Goal: Information Seeking & Learning: Compare options

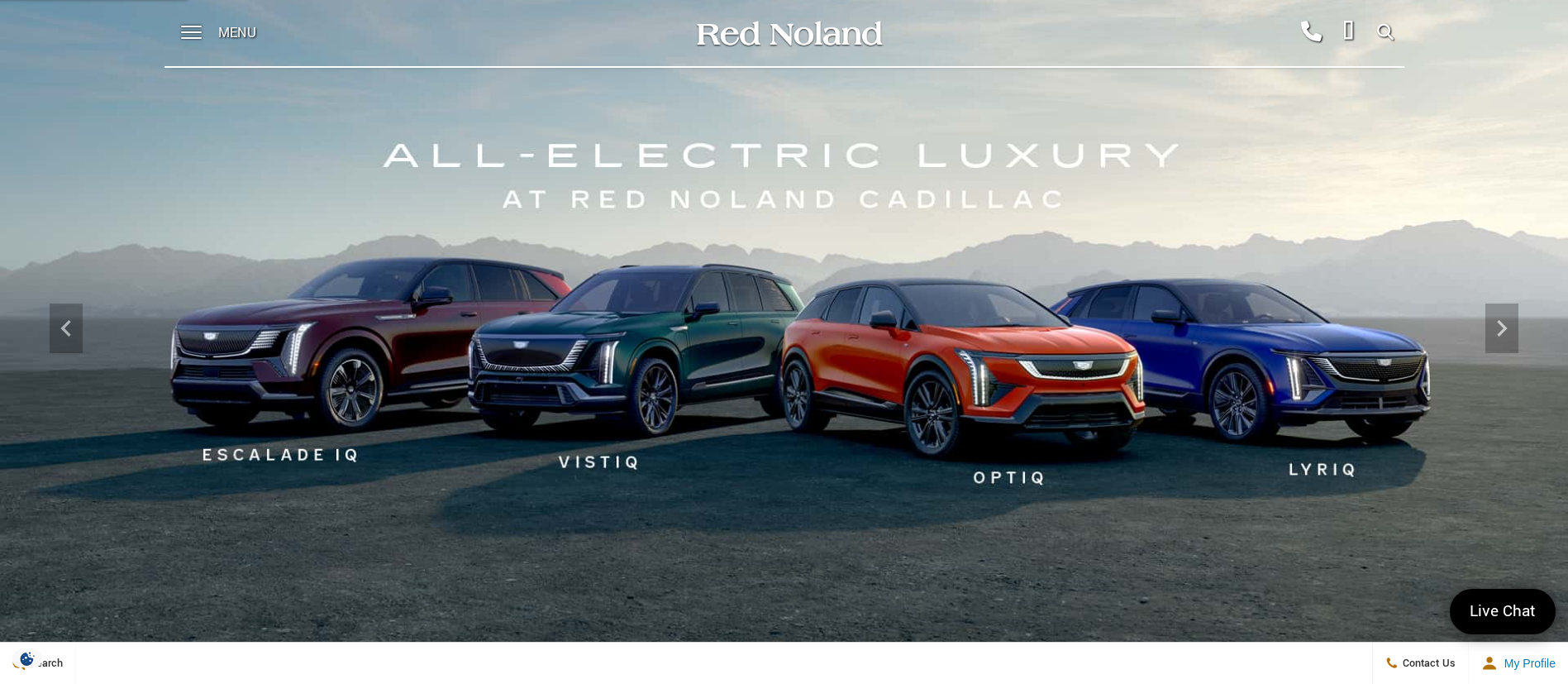
scroll to position [248, 0]
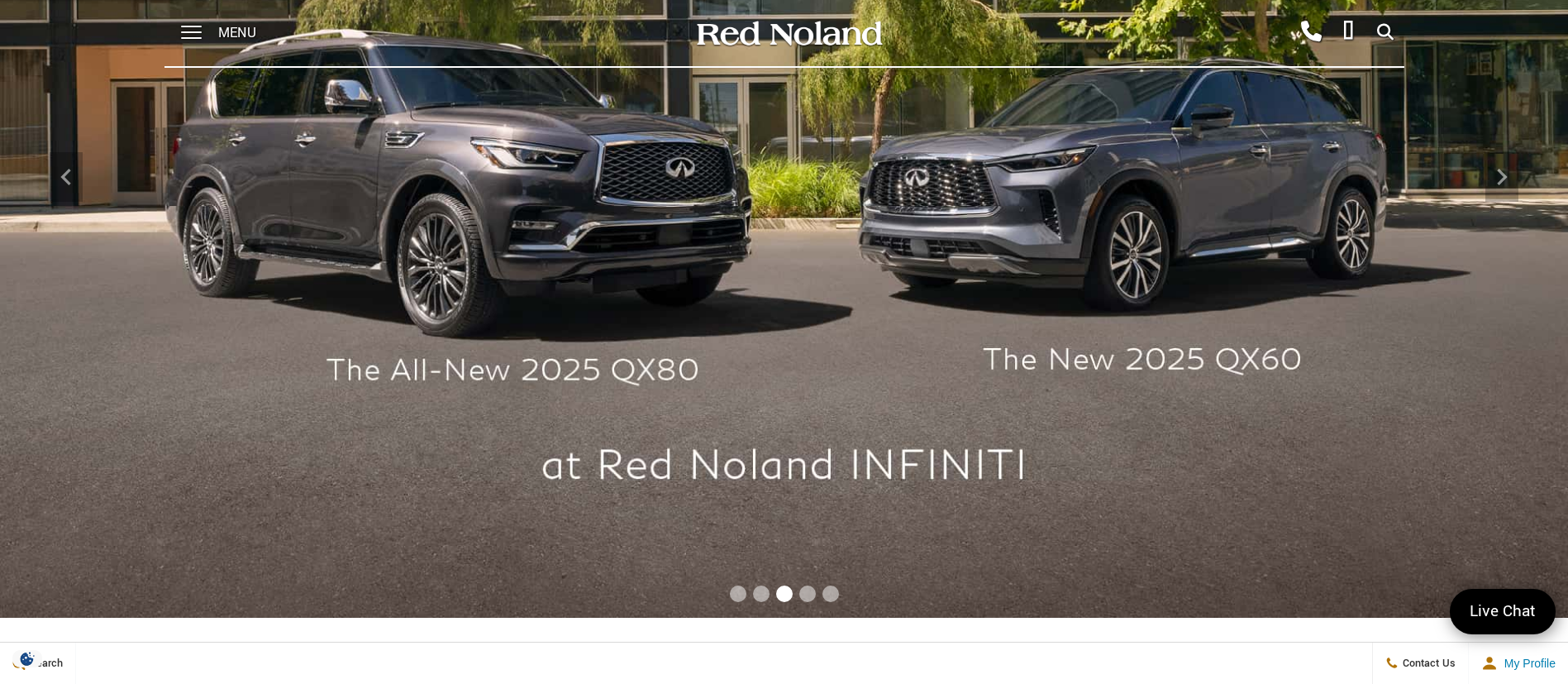
click at [233, 31] on span "Menu" at bounding box center [238, 33] width 38 height 66
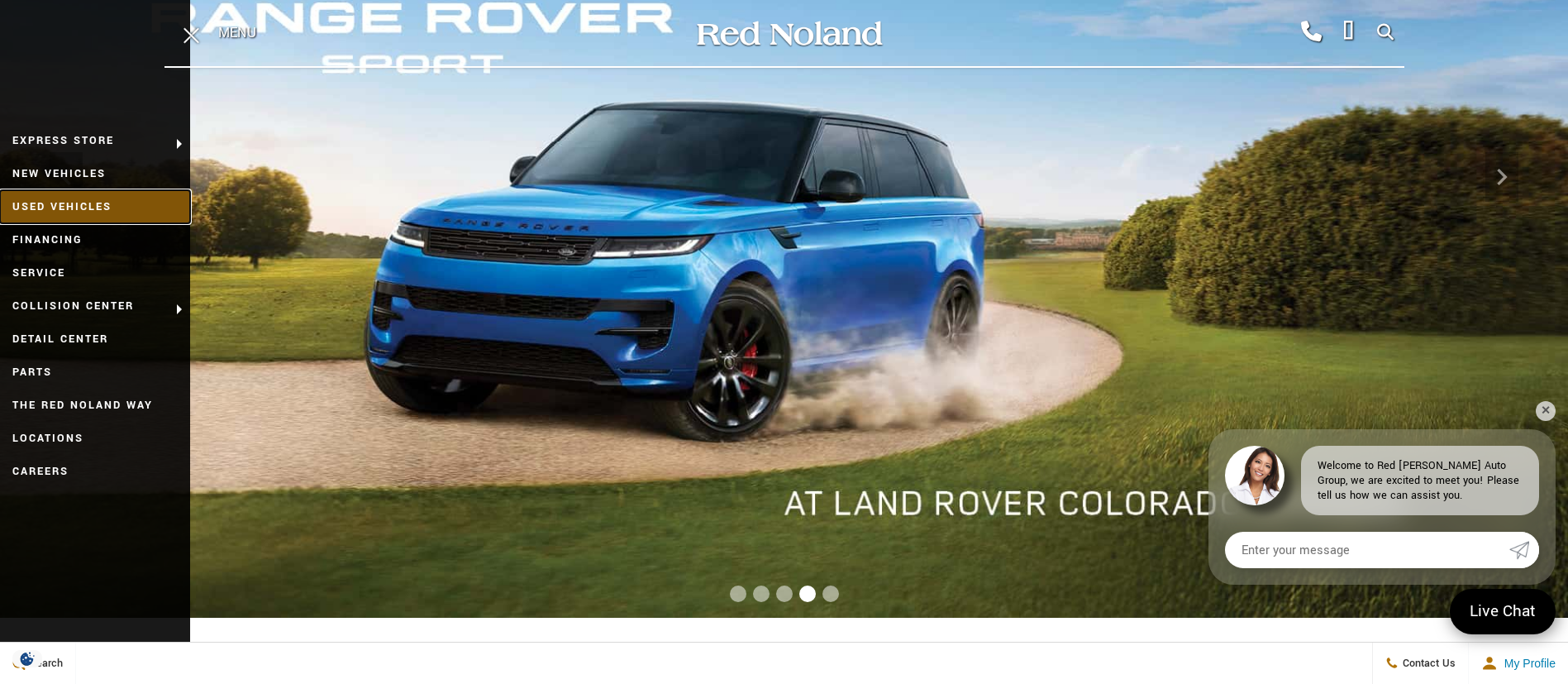
click at [103, 199] on link "Used Vehicles" at bounding box center [95, 207] width 190 height 33
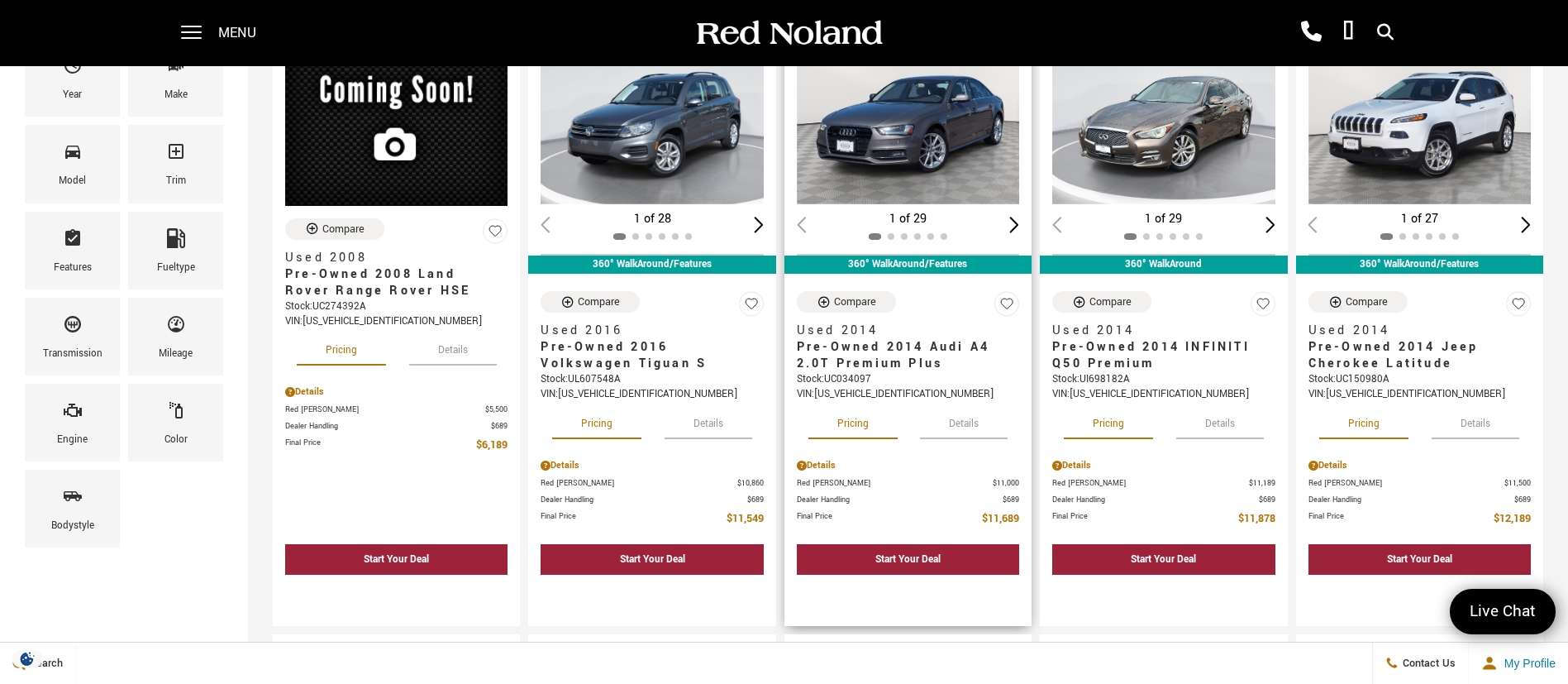
scroll to position [248, 0]
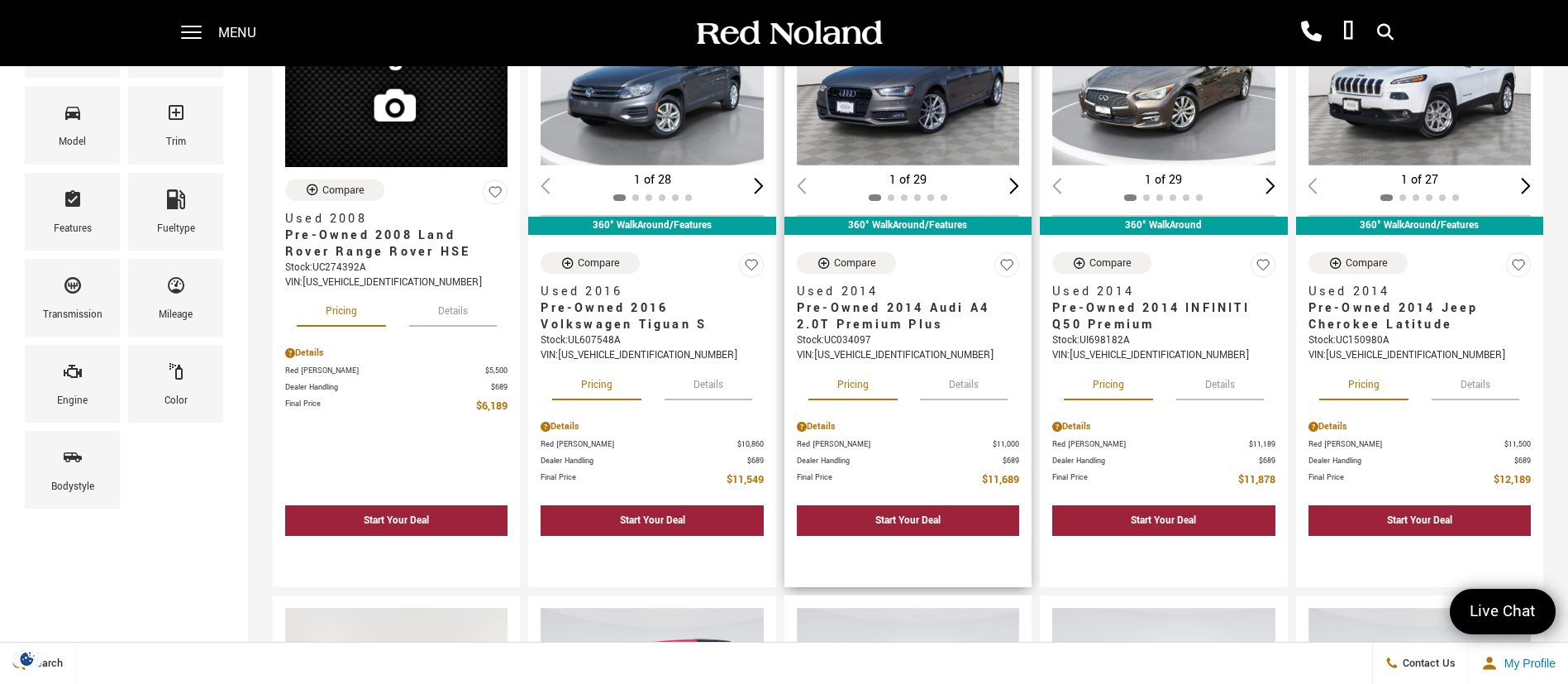
click at [961, 382] on button "Details" at bounding box center [964, 382] width 88 height 36
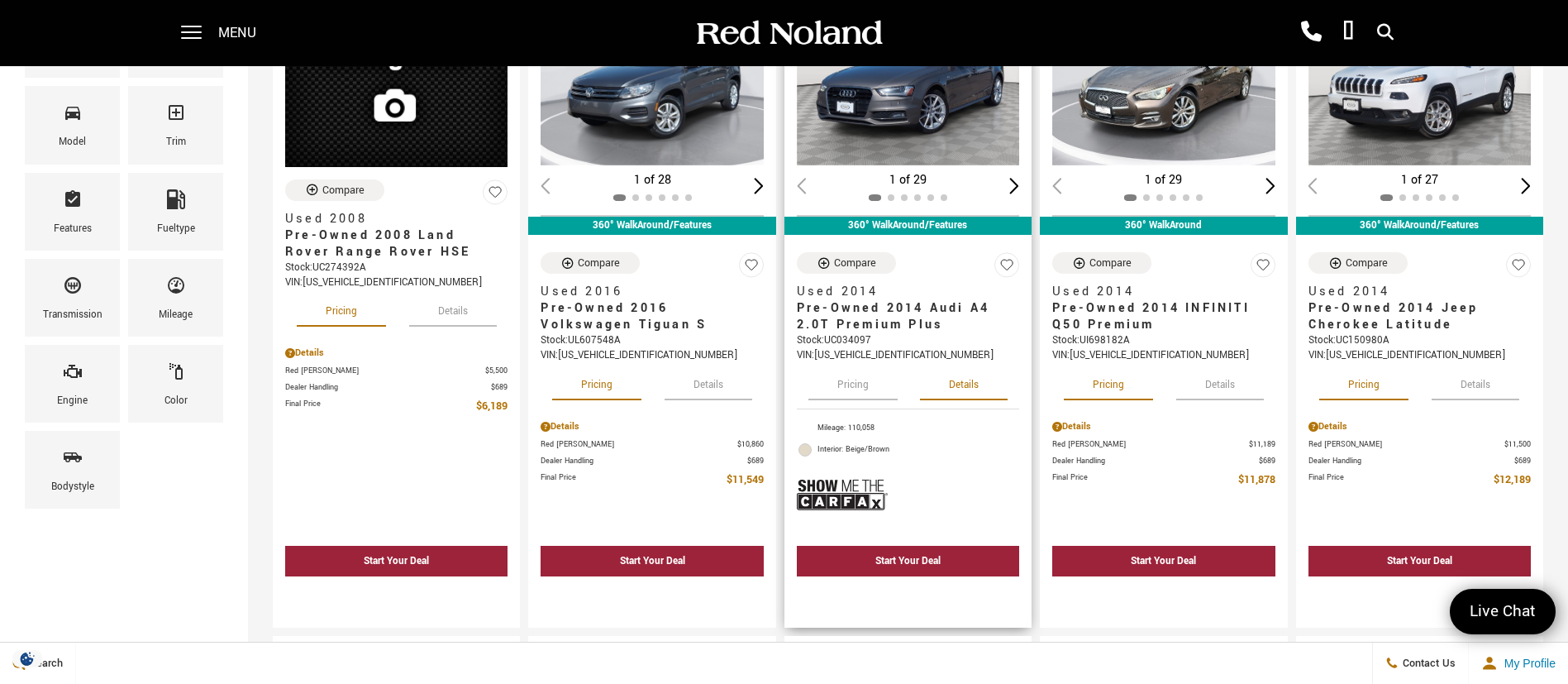
click at [870, 384] on button "Pricing" at bounding box center [854, 382] width 89 height 36
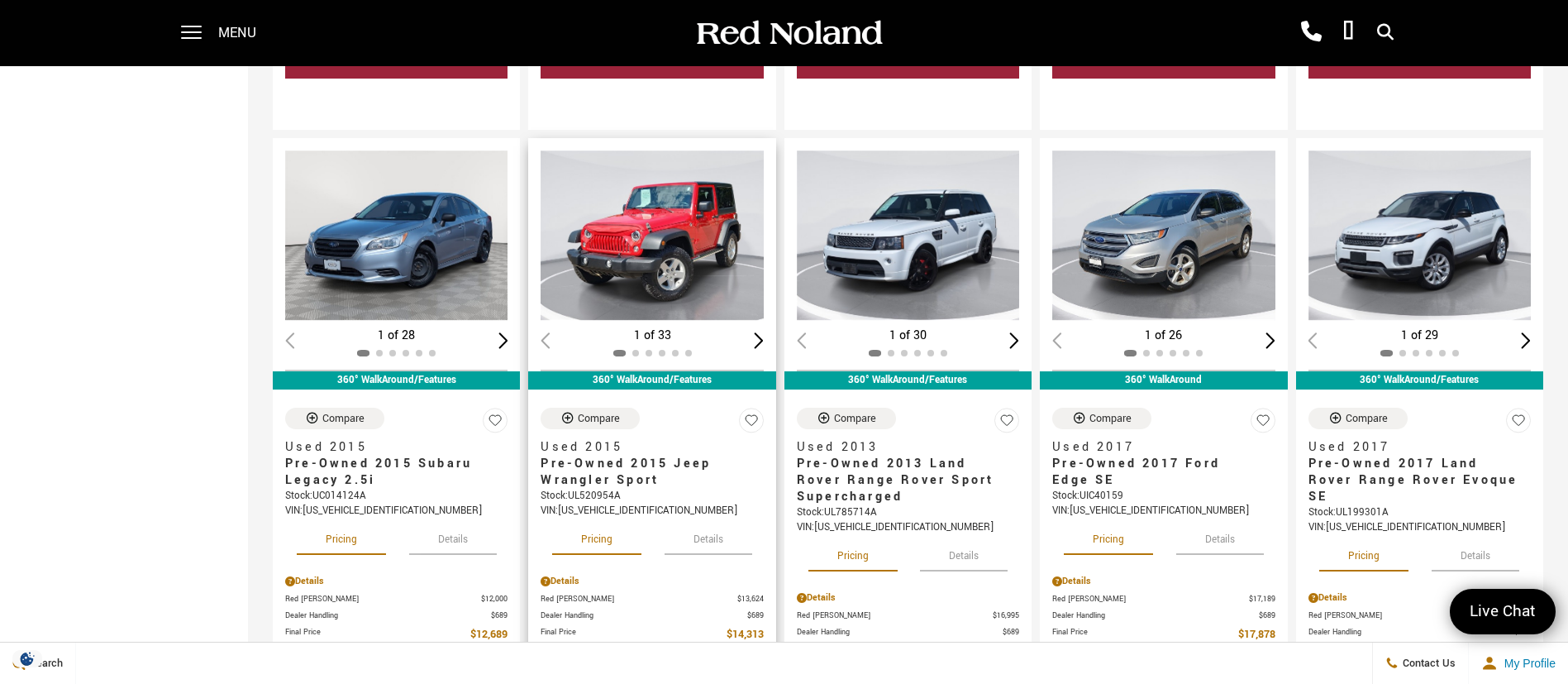
scroll to position [744, 0]
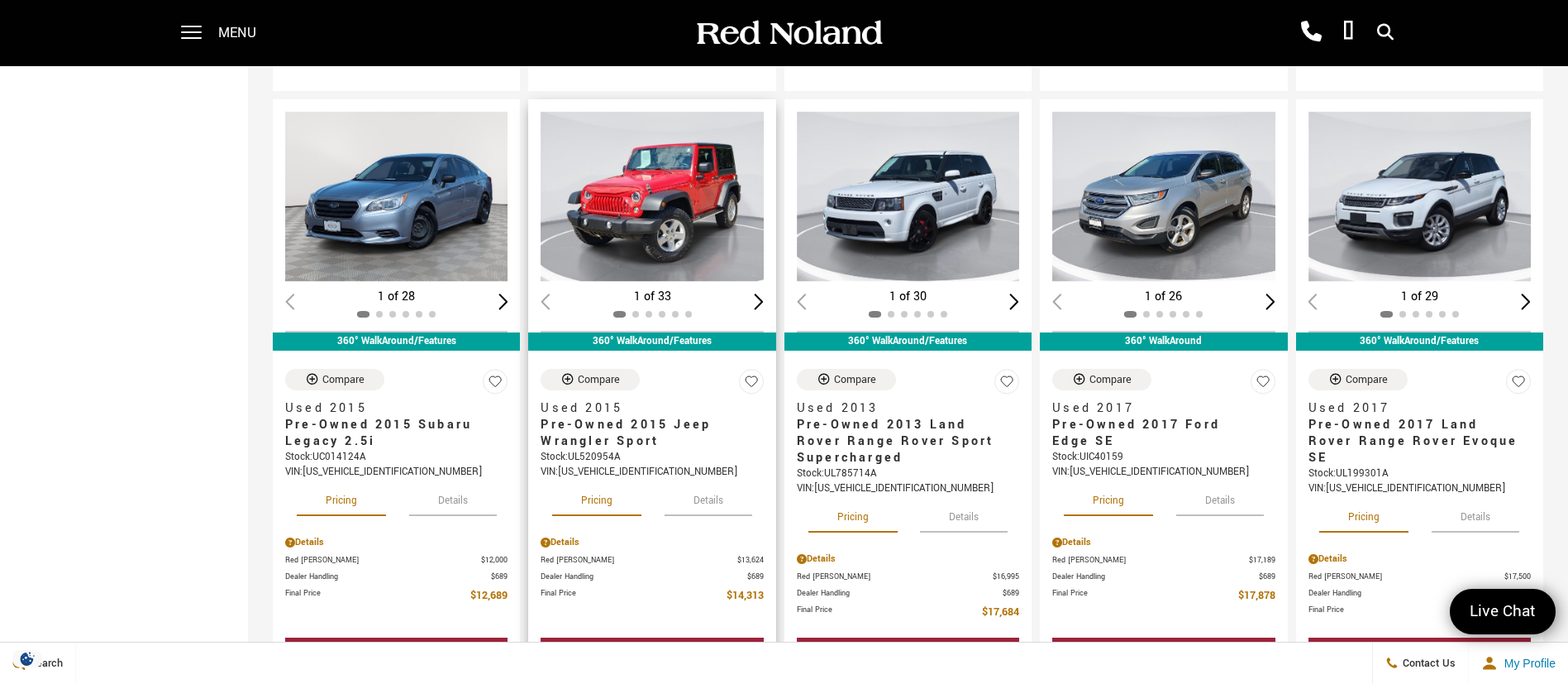
click at [725, 509] on button "Details" at bounding box center [709, 498] width 88 height 36
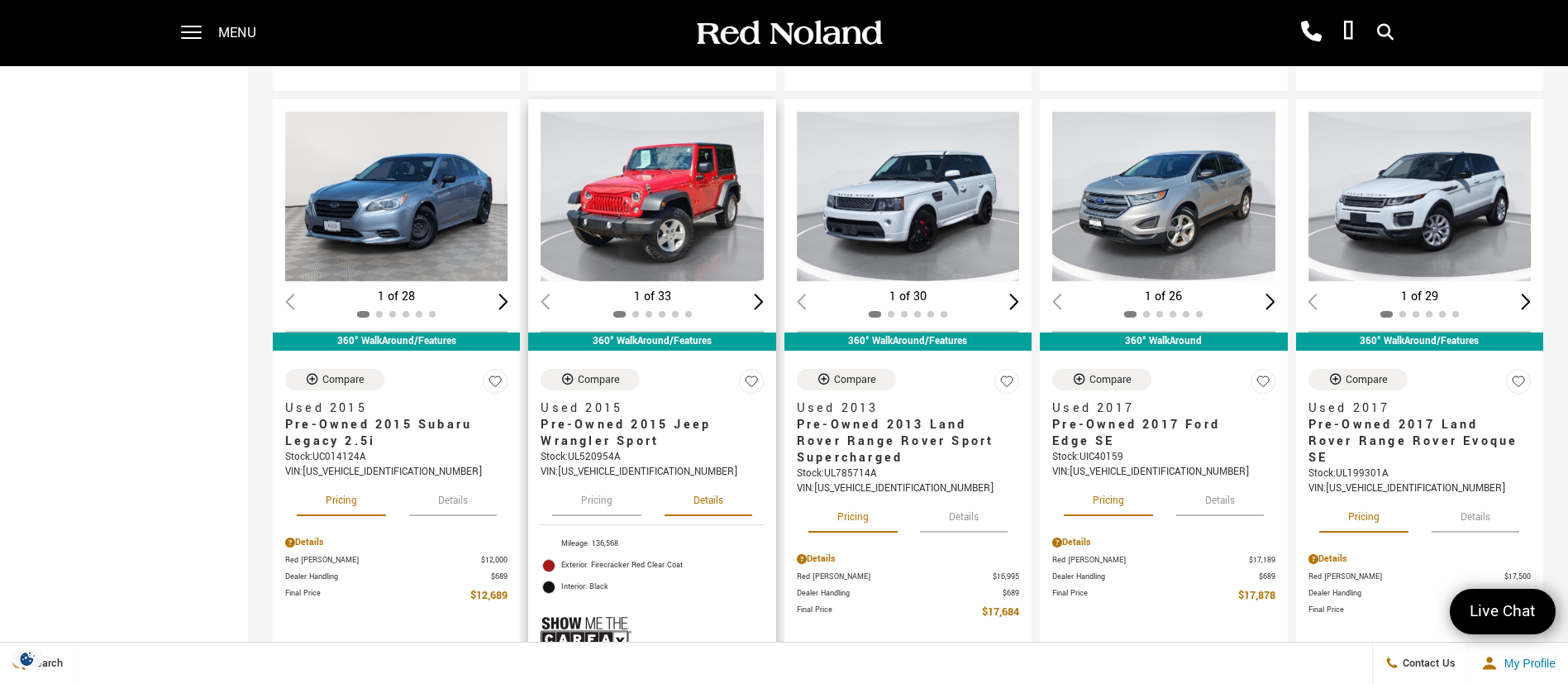
click at [614, 507] on button "Pricing" at bounding box center [597, 498] width 89 height 36
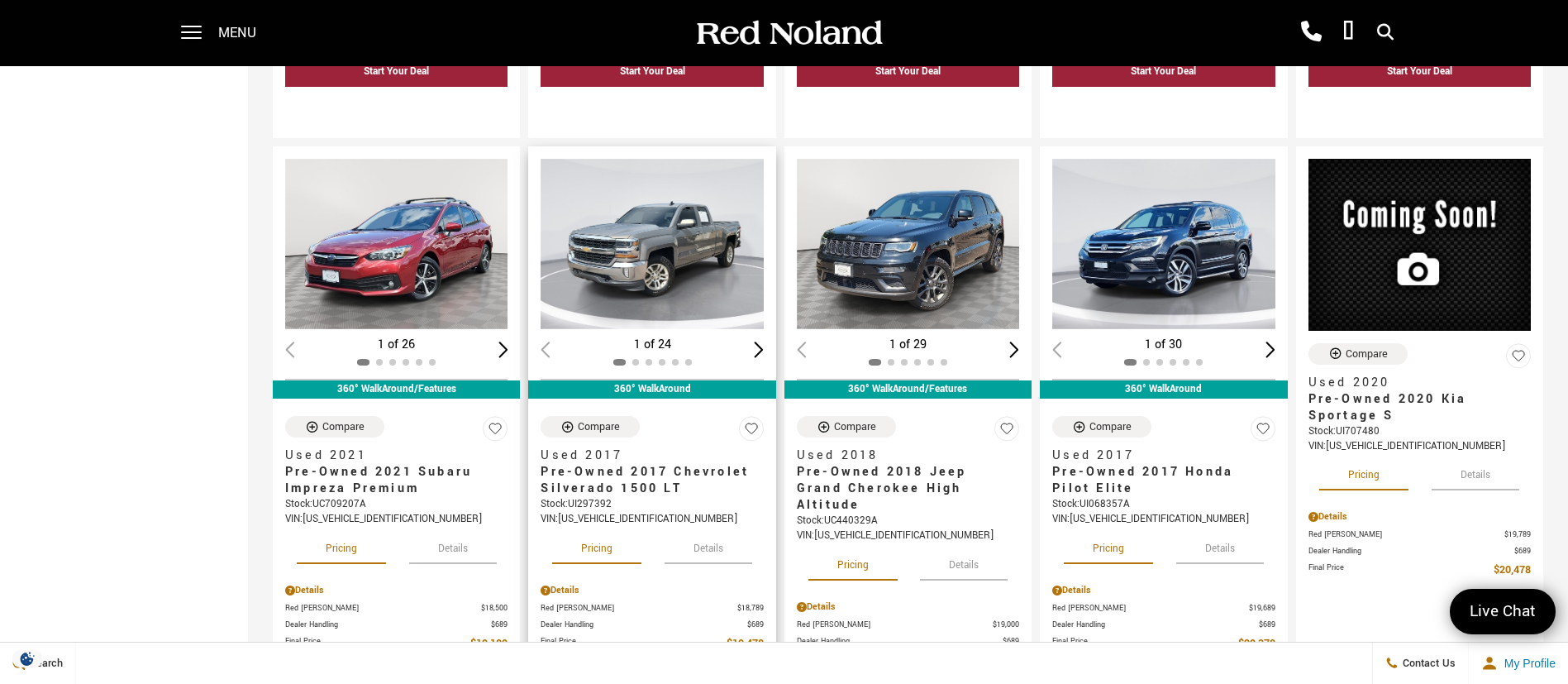
scroll to position [1365, 0]
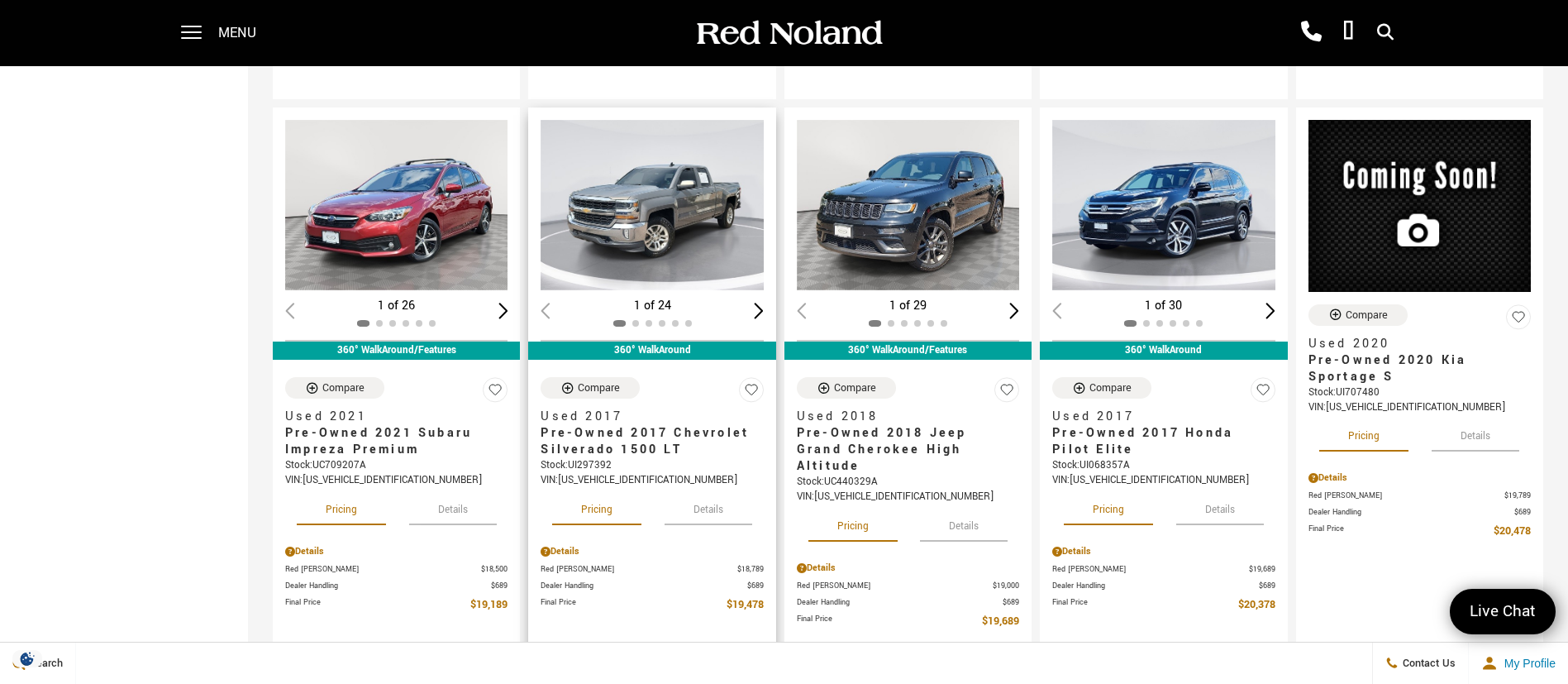
click at [721, 513] on button "Details" at bounding box center [709, 507] width 88 height 36
click at [617, 507] on button "Pricing" at bounding box center [597, 507] width 89 height 36
click at [982, 520] on button "Details" at bounding box center [964, 523] width 88 height 36
click at [844, 537] on button "Pricing" at bounding box center [854, 523] width 89 height 36
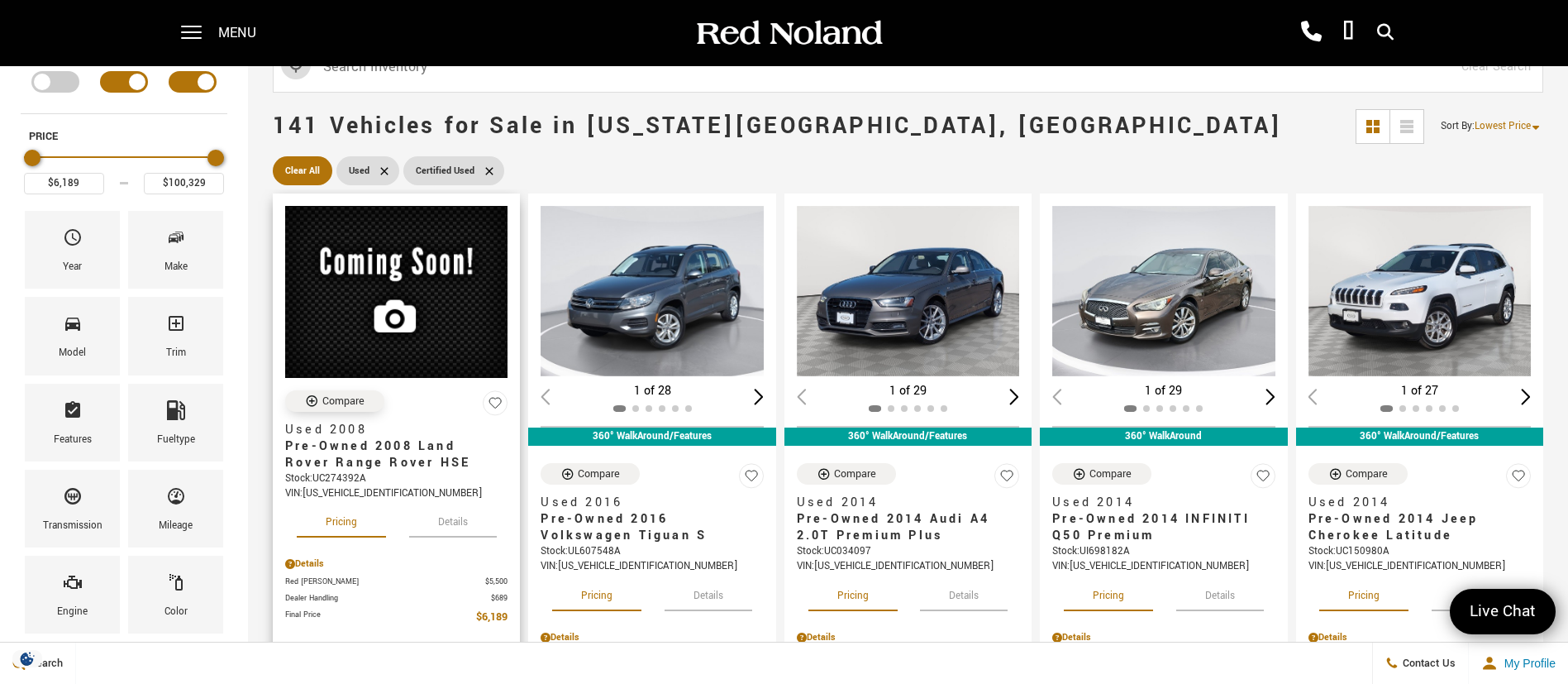
scroll to position [0, 0]
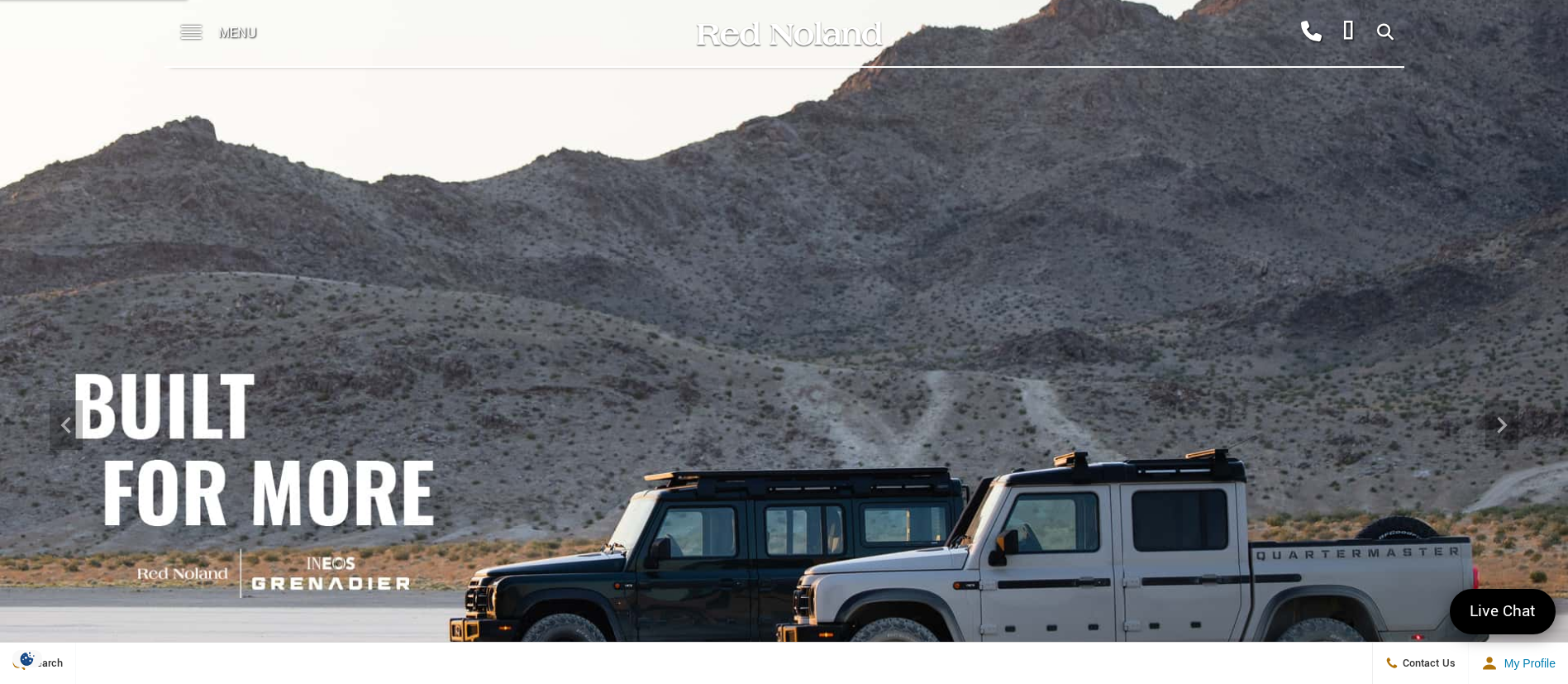
click at [1383, 17] on div at bounding box center [1386, 33] width 37 height 58
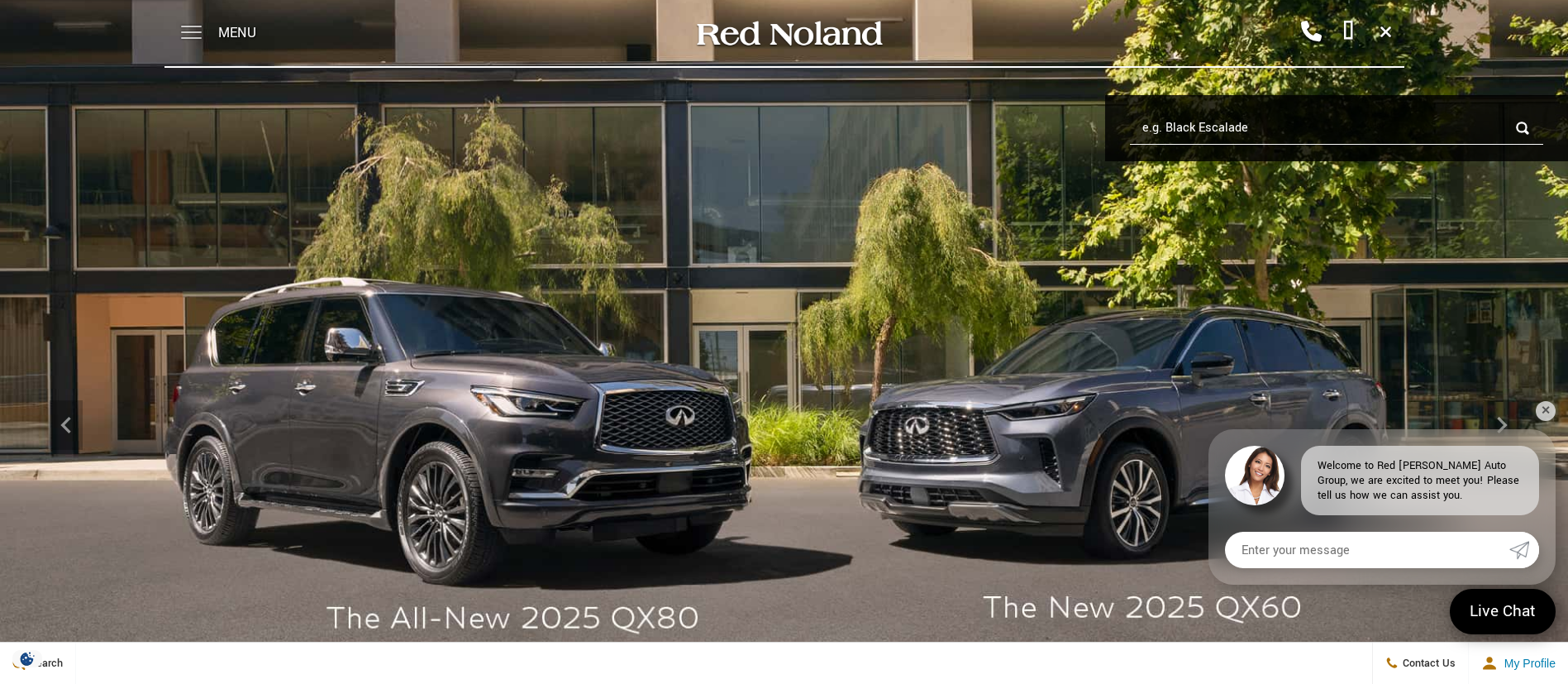
click at [200, 41] on span at bounding box center [191, 33] width 21 height 66
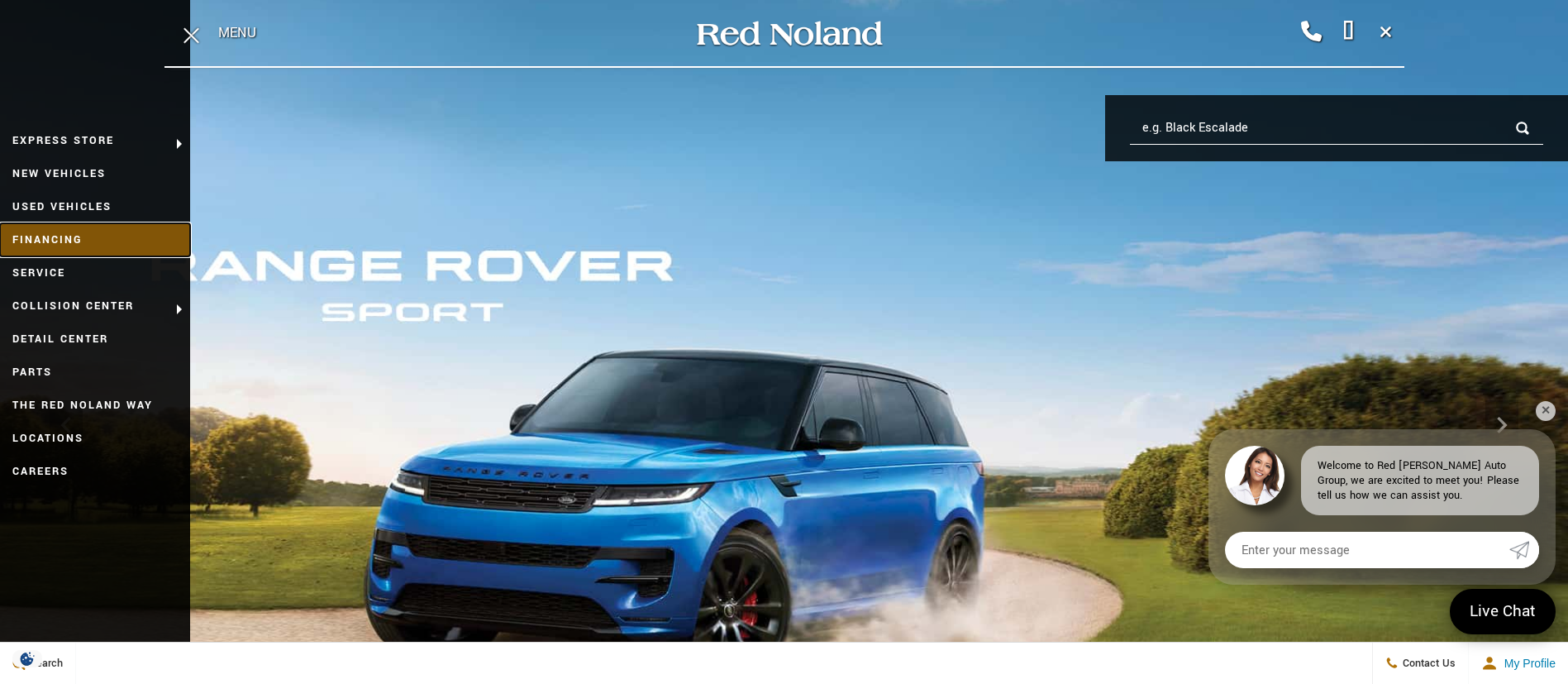
click at [77, 243] on link "Financing" at bounding box center [95, 240] width 190 height 33
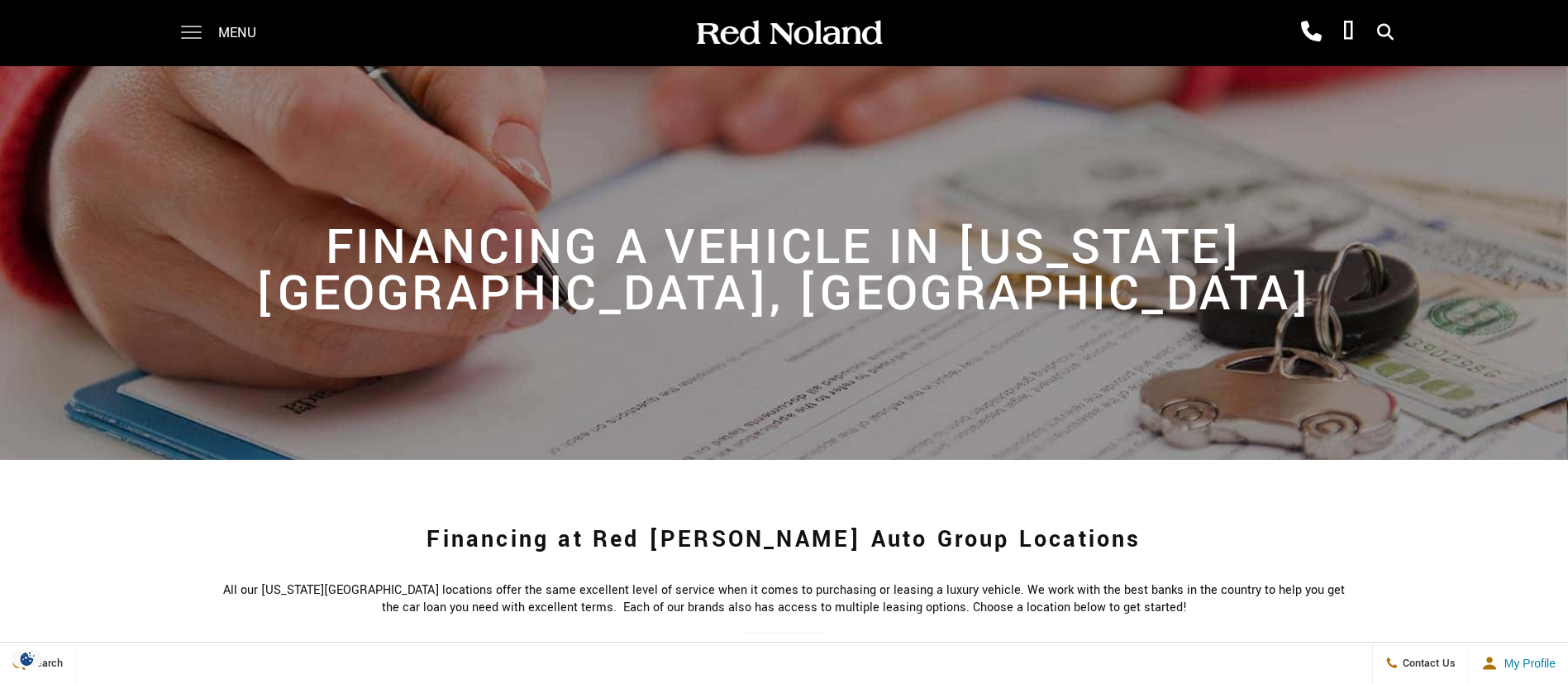
click at [196, 22] on span at bounding box center [191, 33] width 21 height 66
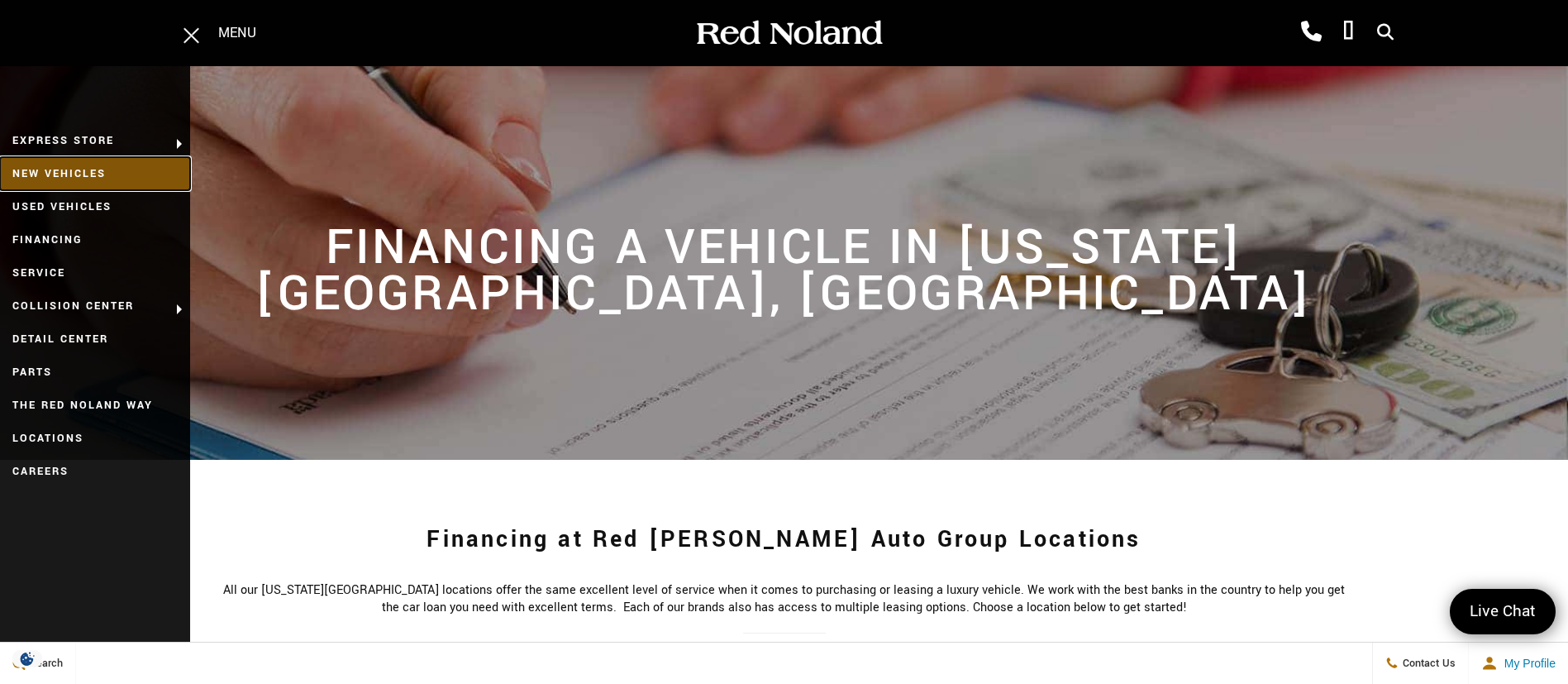
click at [92, 185] on link "New Vehicles" at bounding box center [95, 174] width 190 height 33
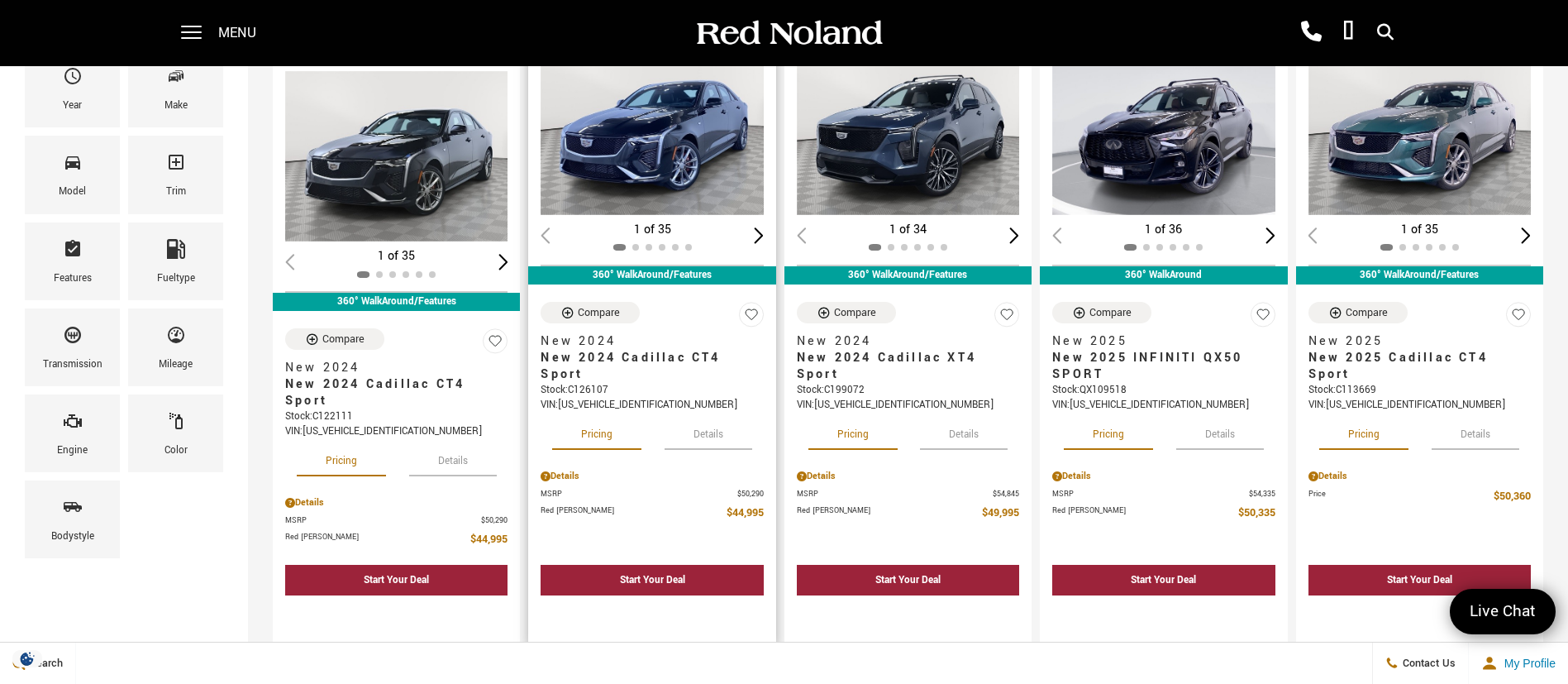
scroll to position [124, 0]
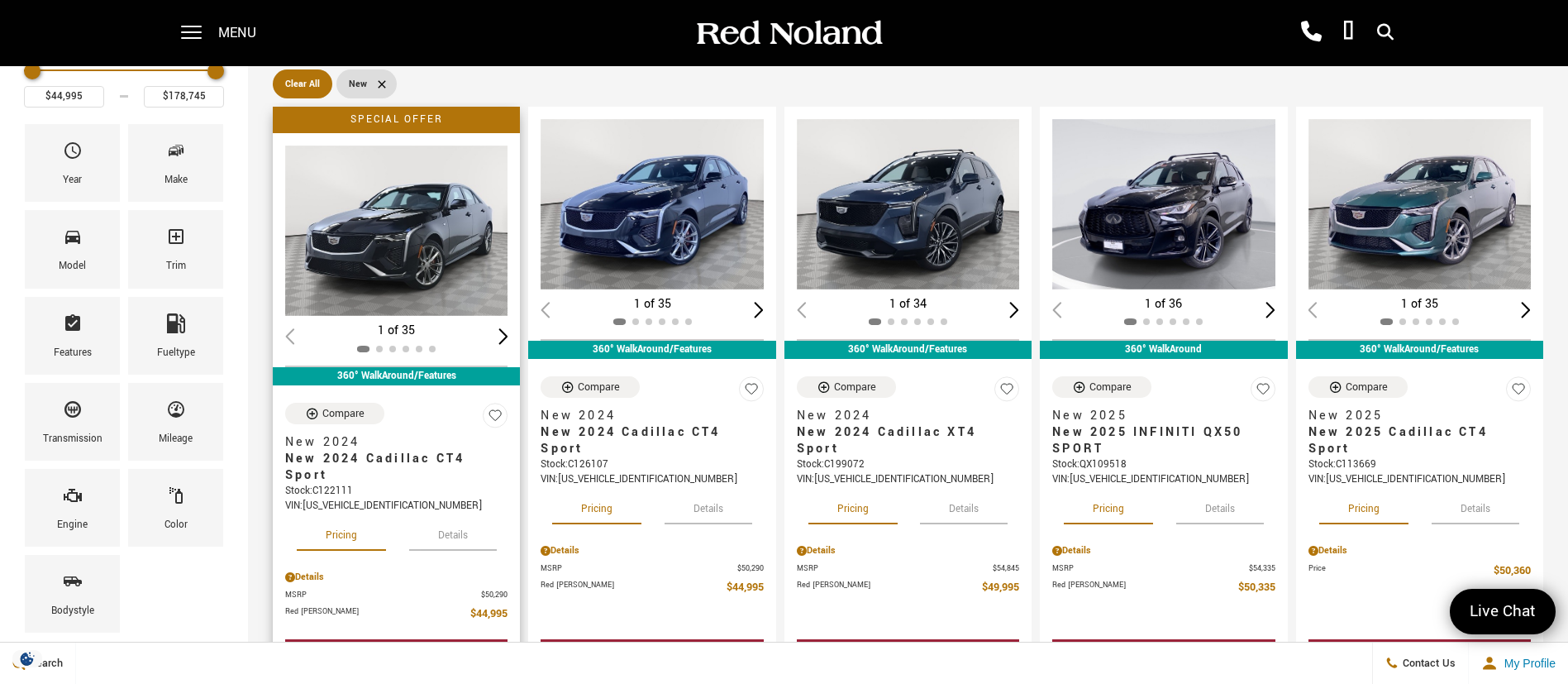
click at [503, 337] on div "Next slide" at bounding box center [503, 335] width 10 height 16
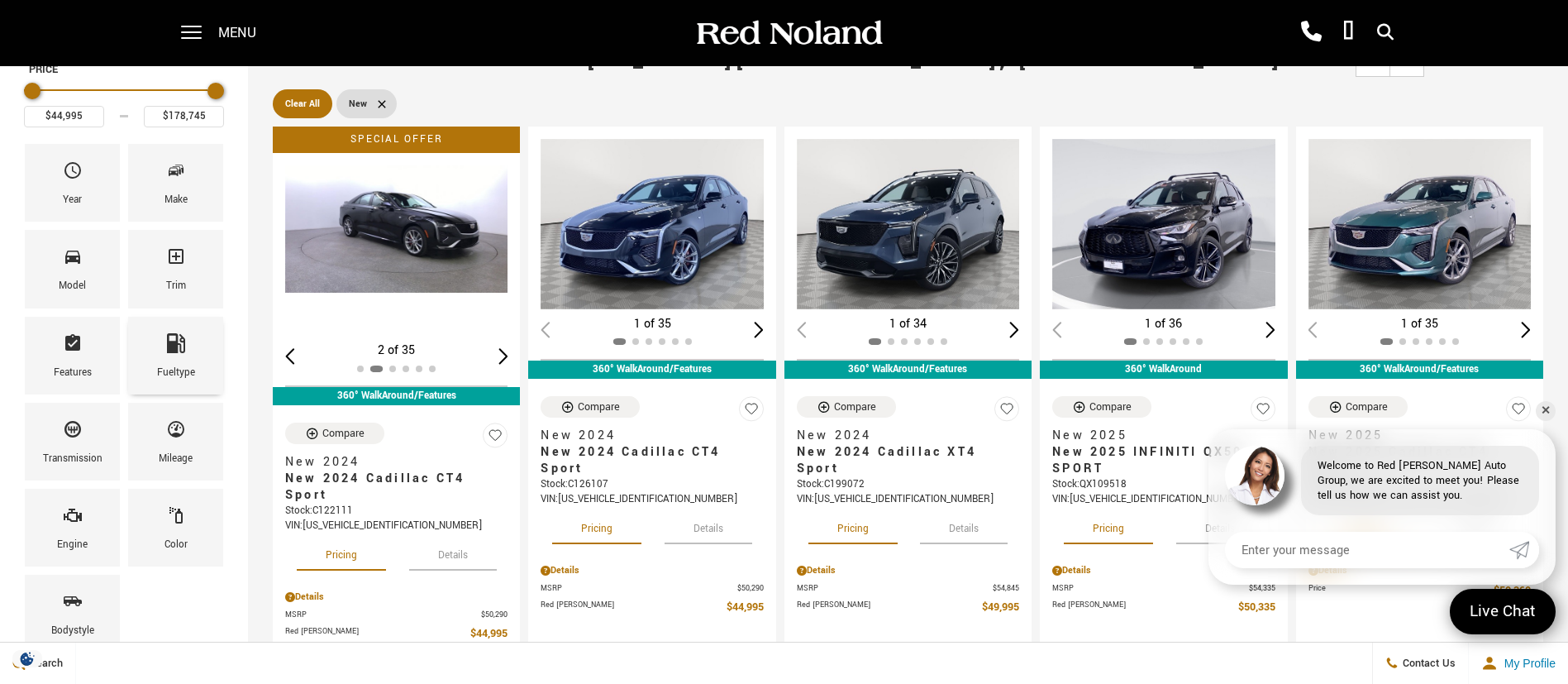
scroll to position [0, 0]
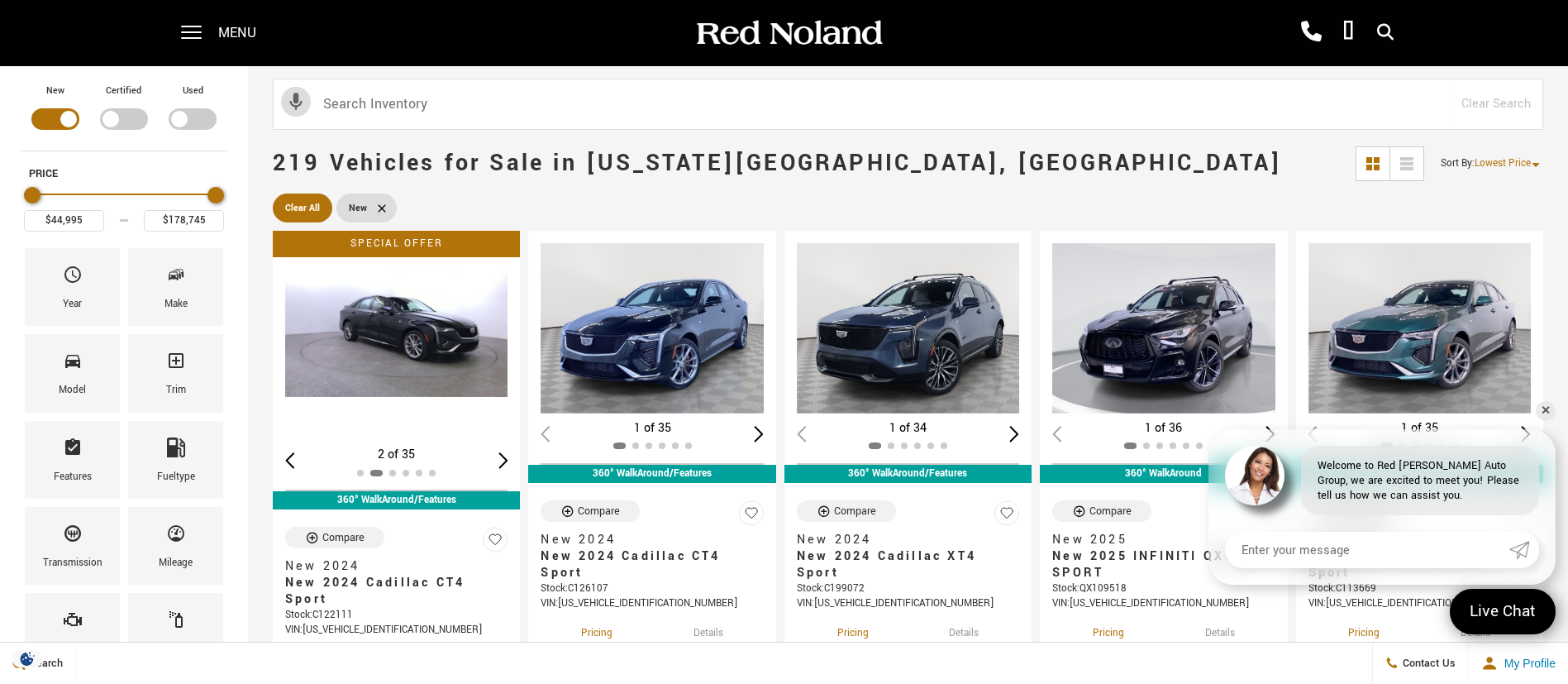
click at [238, 45] on span "Menu" at bounding box center [238, 33] width 38 height 66
